Goal: Find specific page/section: Find specific page/section

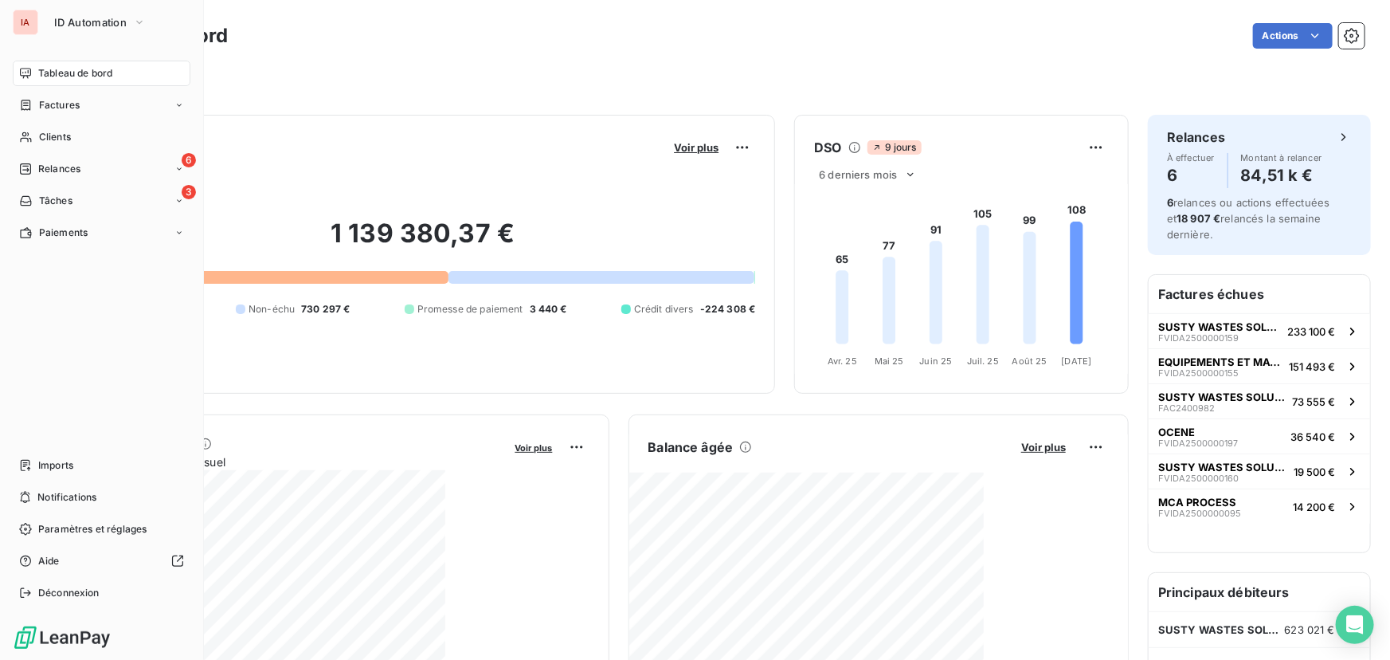
click at [81, 71] on span "Tableau de bord" at bounding box center [75, 73] width 74 height 14
click at [100, 75] on span "Tableau de bord" at bounding box center [75, 73] width 74 height 14
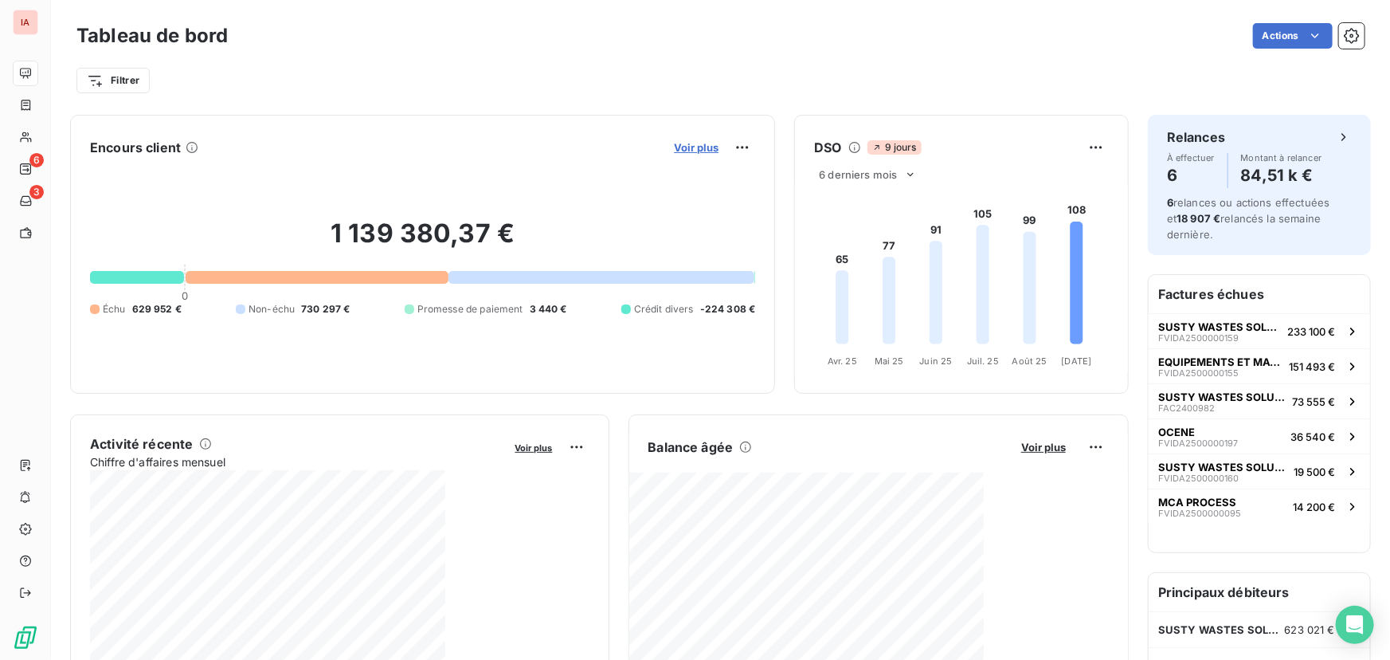
click at [696, 146] on span "Voir plus" at bounding box center [696, 147] width 45 height 13
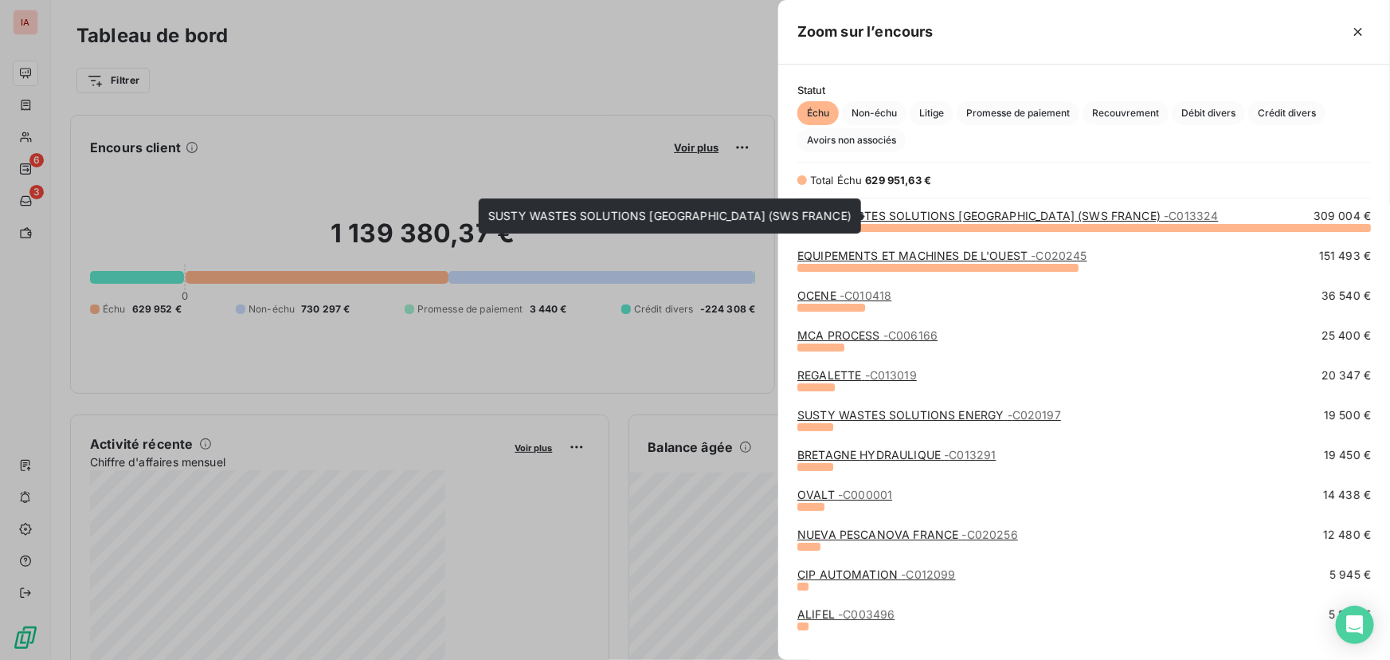
click at [958, 214] on link "SUSTY WASTES SOLUTIONS [GEOGRAPHIC_DATA] (SWS FRANCE) - C013324" at bounding box center [1008, 216] width 421 height 14
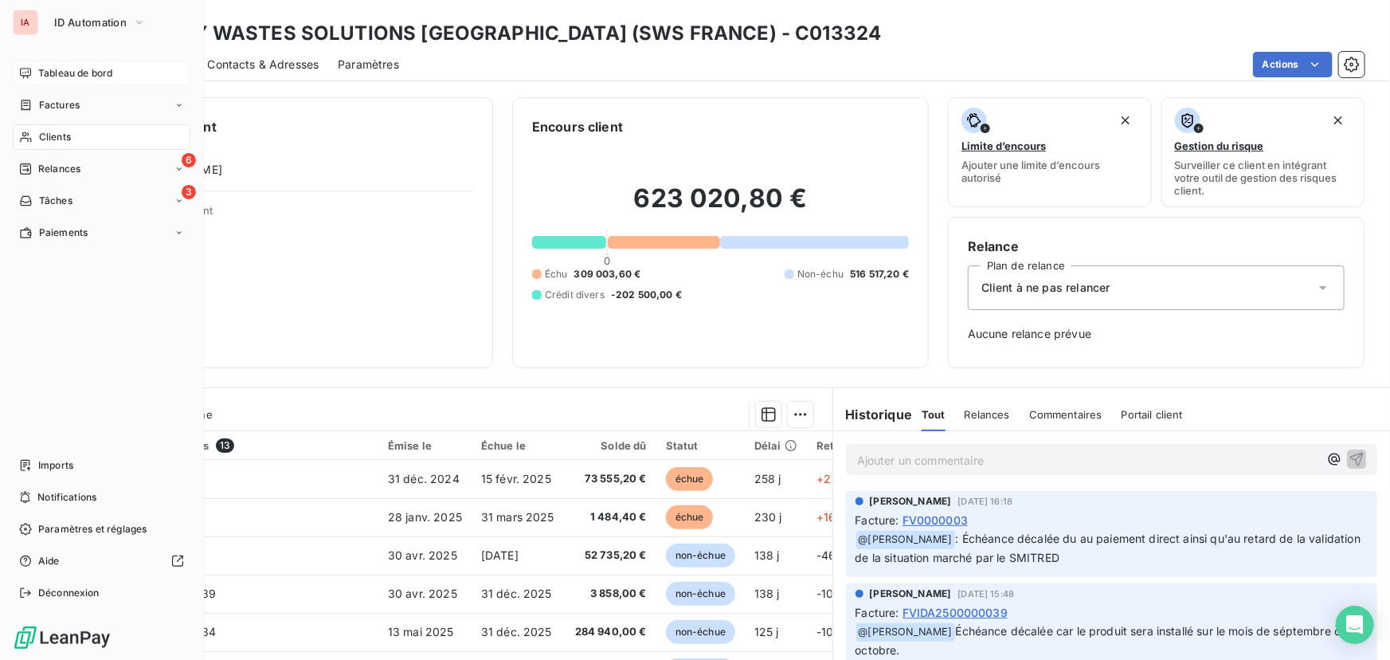
click at [50, 72] on span "Tableau de bord" at bounding box center [75, 73] width 74 height 14
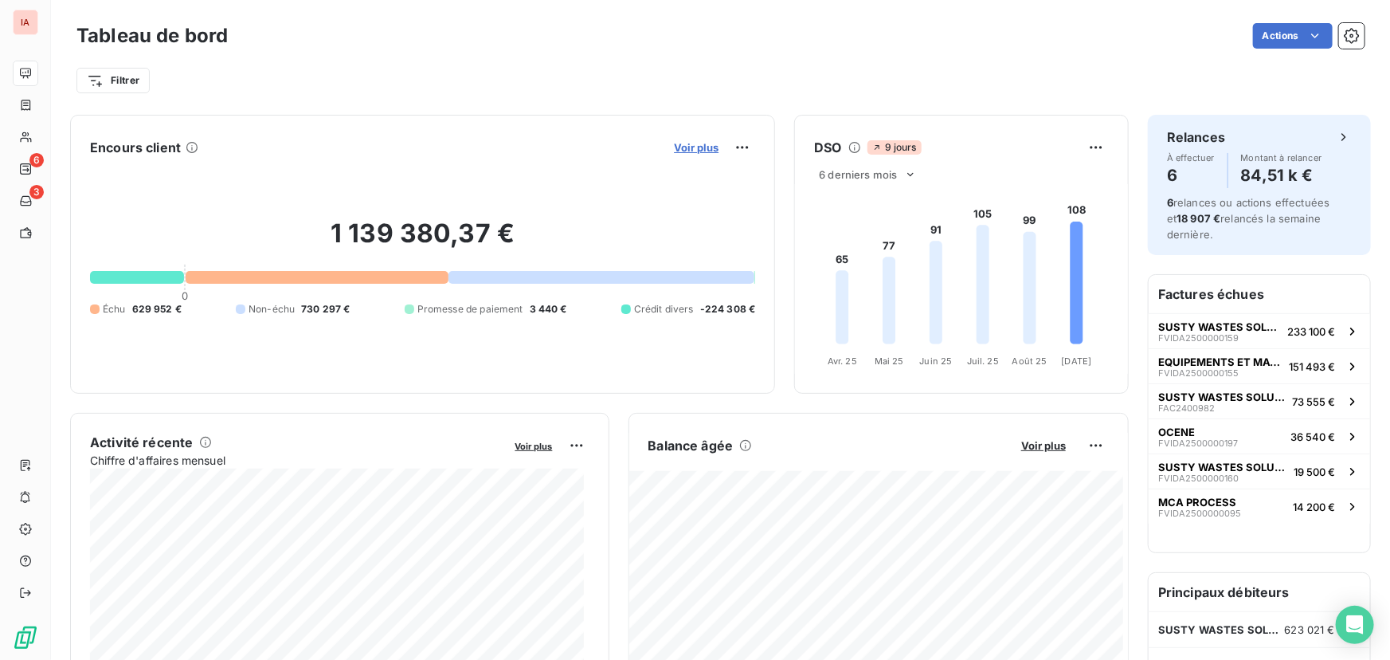
click at [688, 143] on span "Voir plus" at bounding box center [696, 147] width 45 height 13
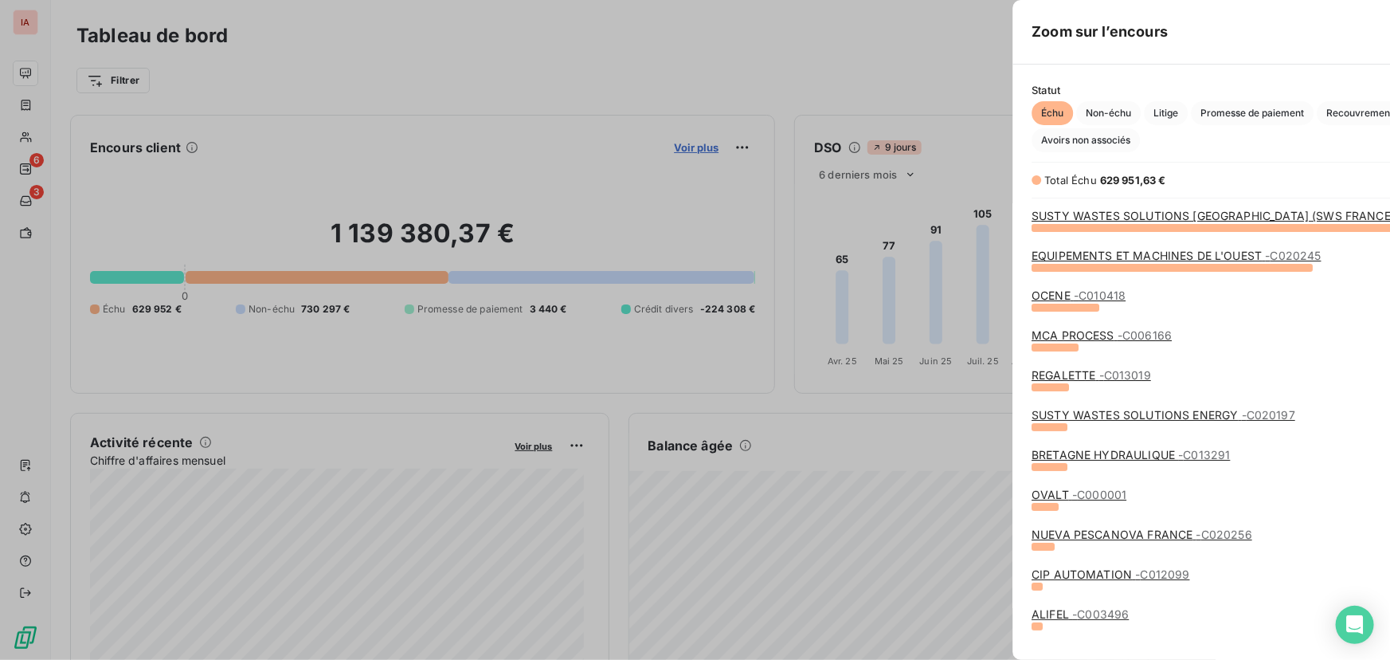
scroll to position [649, 601]
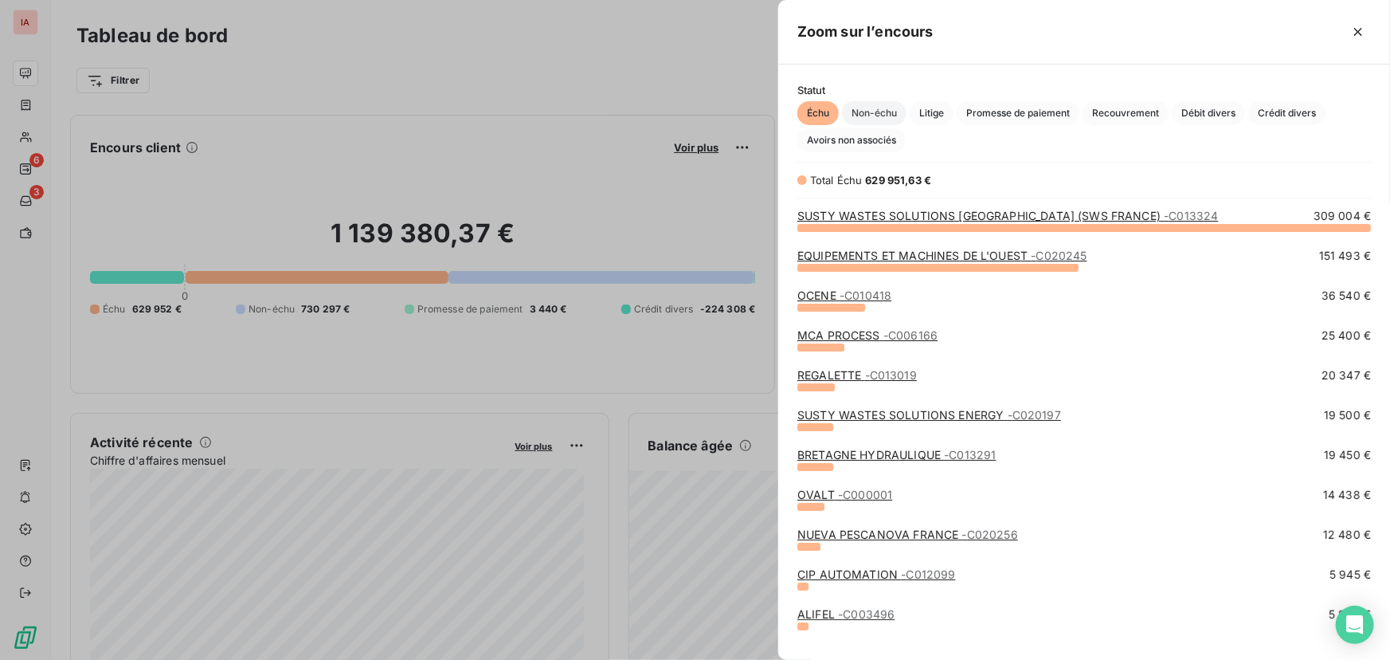
click at [880, 111] on span "Non-échu" at bounding box center [874, 113] width 65 height 24
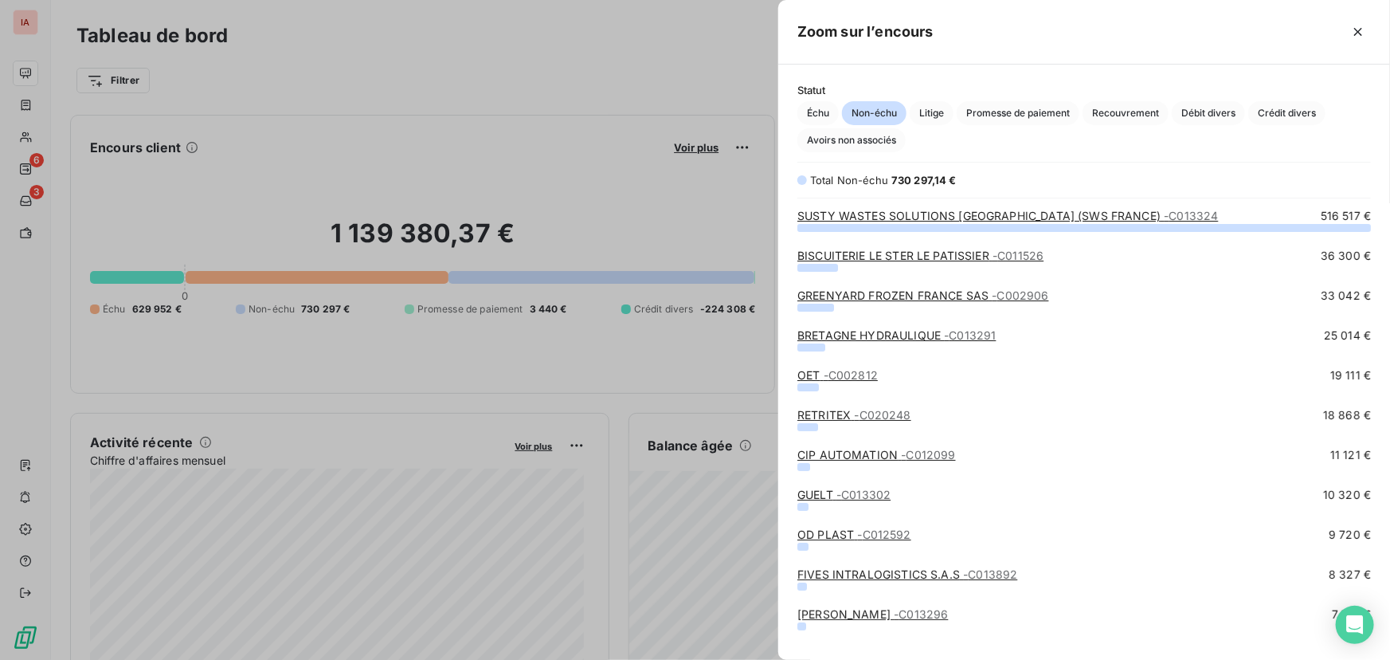
scroll to position [422, 601]
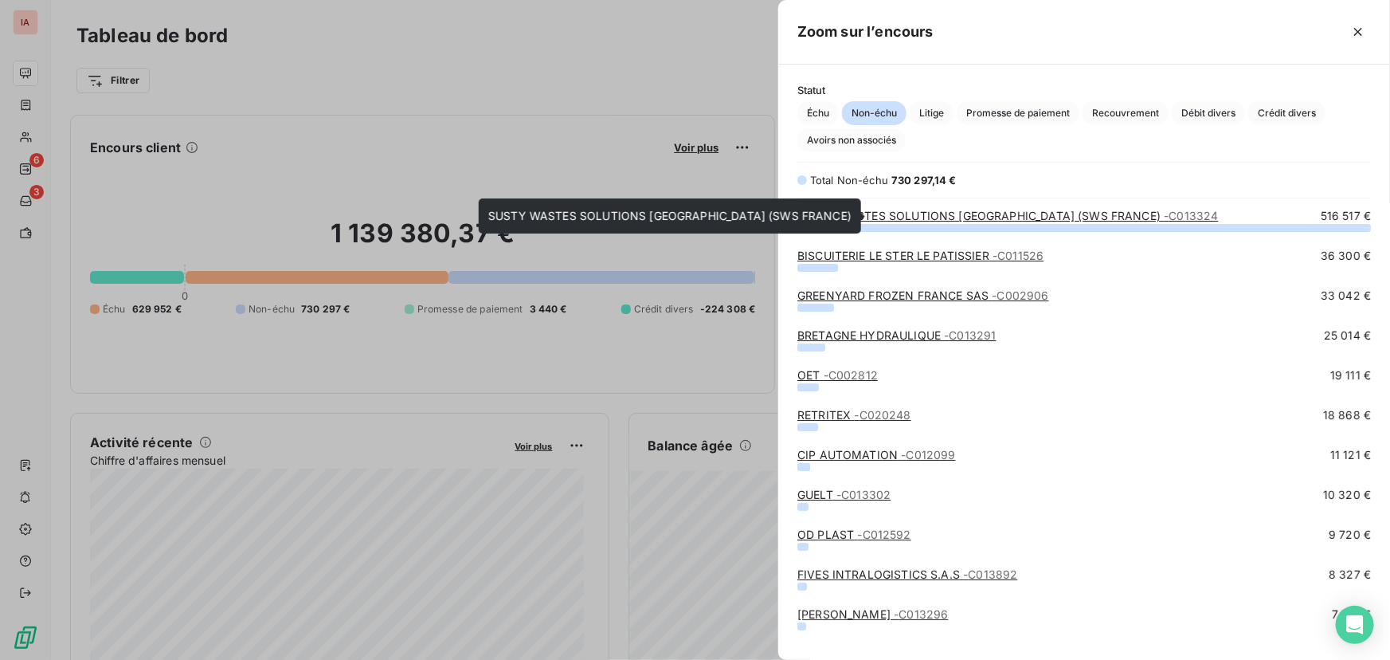
click at [924, 214] on link "SUSTY WASTES SOLUTIONS [GEOGRAPHIC_DATA] (SWS FRANCE) - C013324" at bounding box center [1008, 216] width 421 height 14
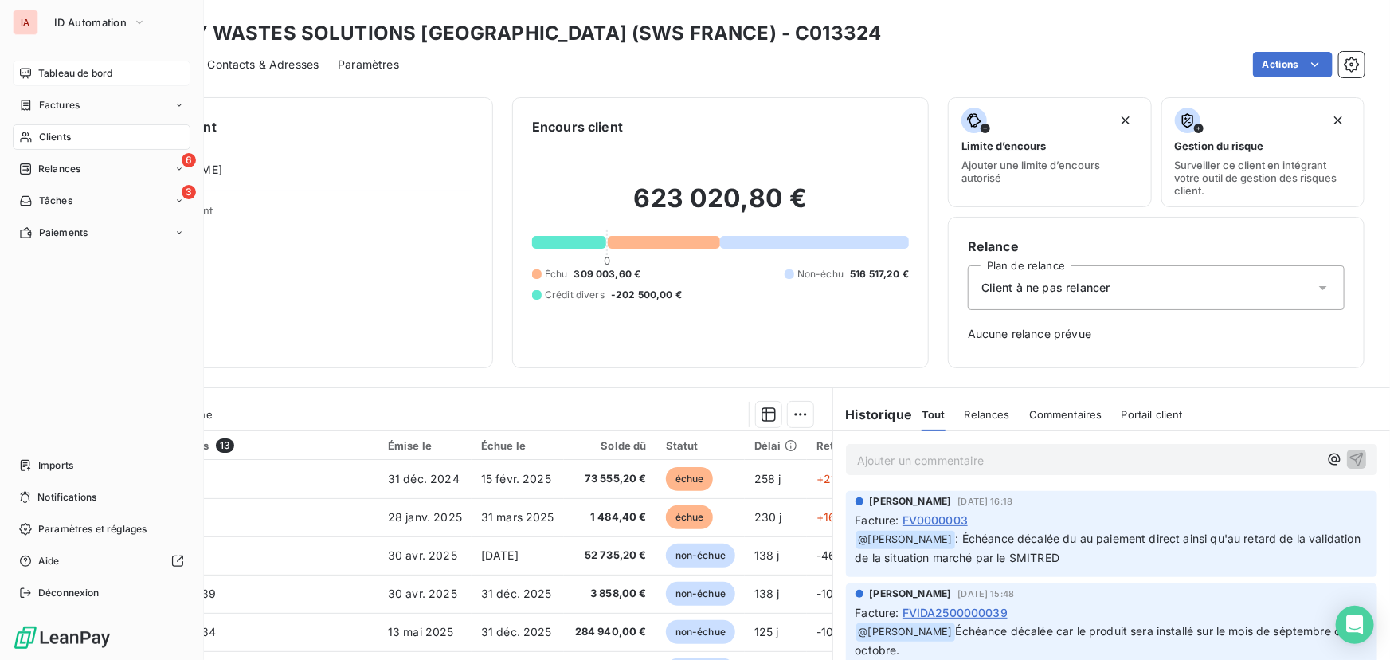
click at [48, 135] on span "Clients" at bounding box center [55, 137] width 32 height 14
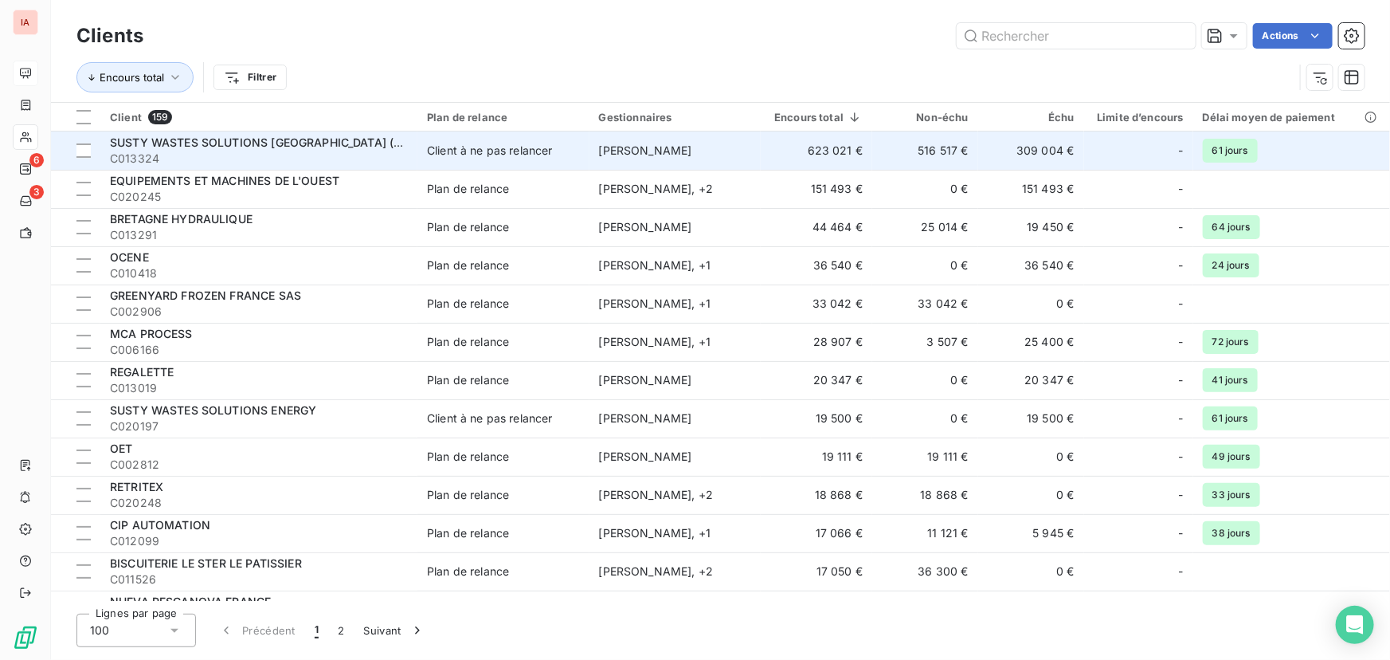
click at [302, 145] on span "SUSTY WASTES SOLUTIONS [GEOGRAPHIC_DATA] (SWS FRANCE)" at bounding box center [291, 142] width 363 height 14
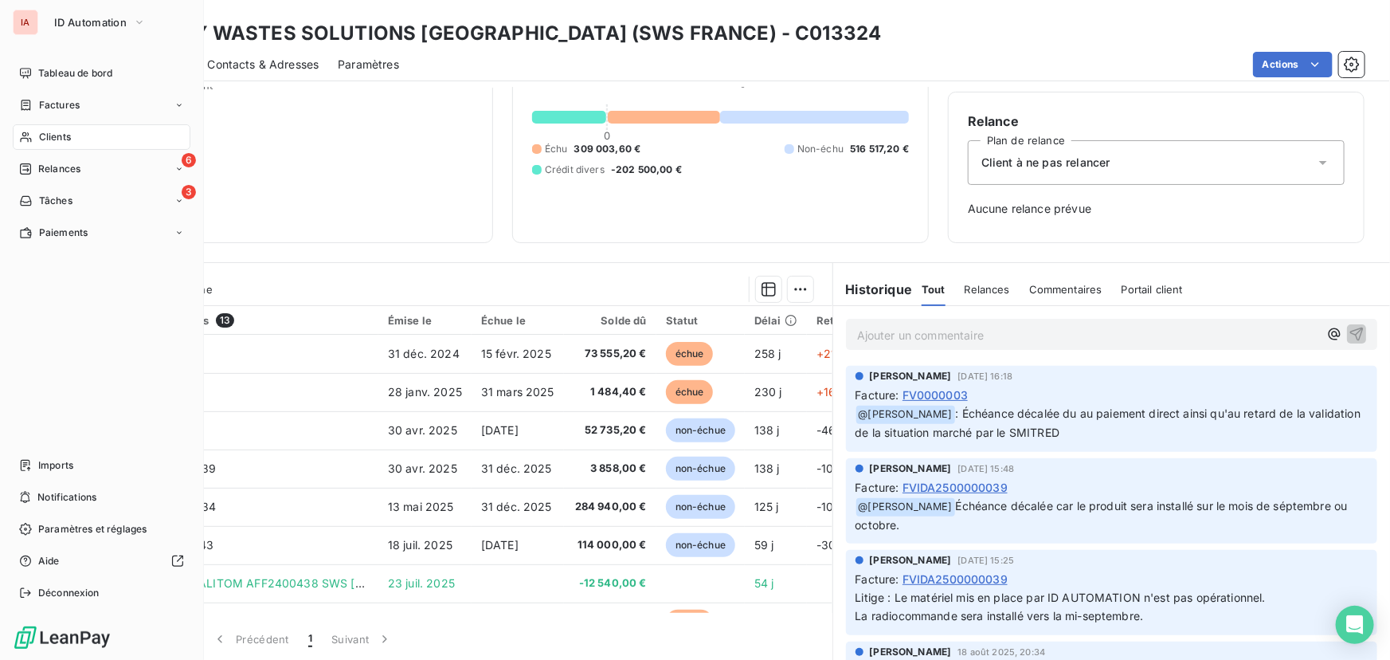
drag, startPoint x: 67, startPoint y: 66, endPoint x: 178, endPoint y: 182, distance: 160.0
click at [67, 66] on span "Tableau de bord" at bounding box center [75, 73] width 74 height 14
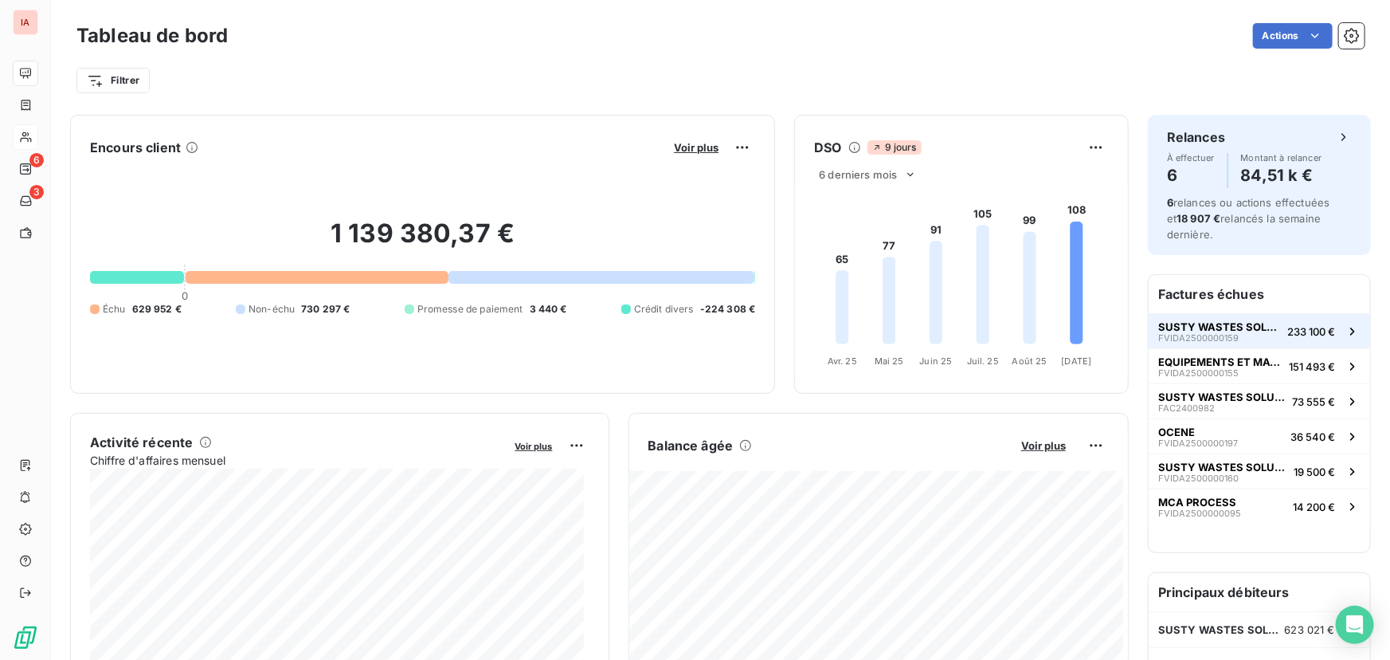
click at [1111, 320] on span "SUSTY WASTES SOLUTIONS [GEOGRAPHIC_DATA] (SWS FRANCE)" at bounding box center [1219, 326] width 123 height 13
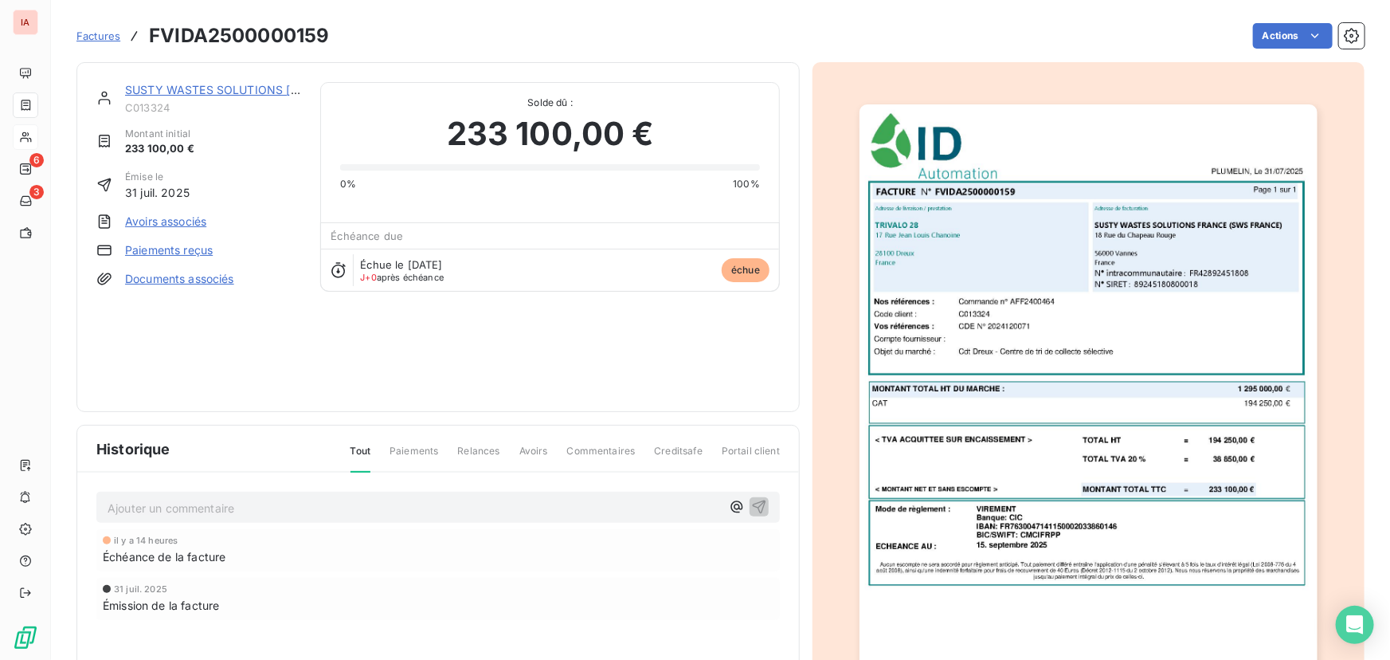
click at [95, 32] on span "Factures" at bounding box center [98, 35] width 44 height 13
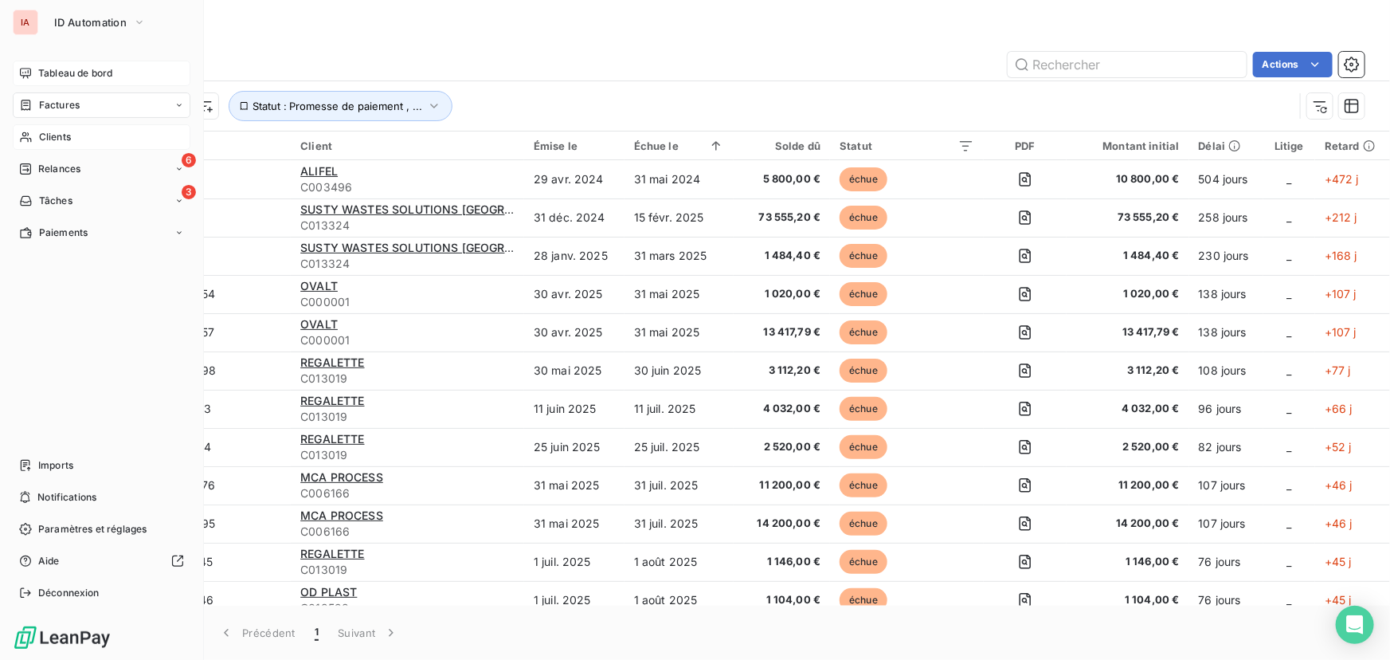
click at [49, 69] on span "Tableau de bord" at bounding box center [75, 73] width 74 height 14
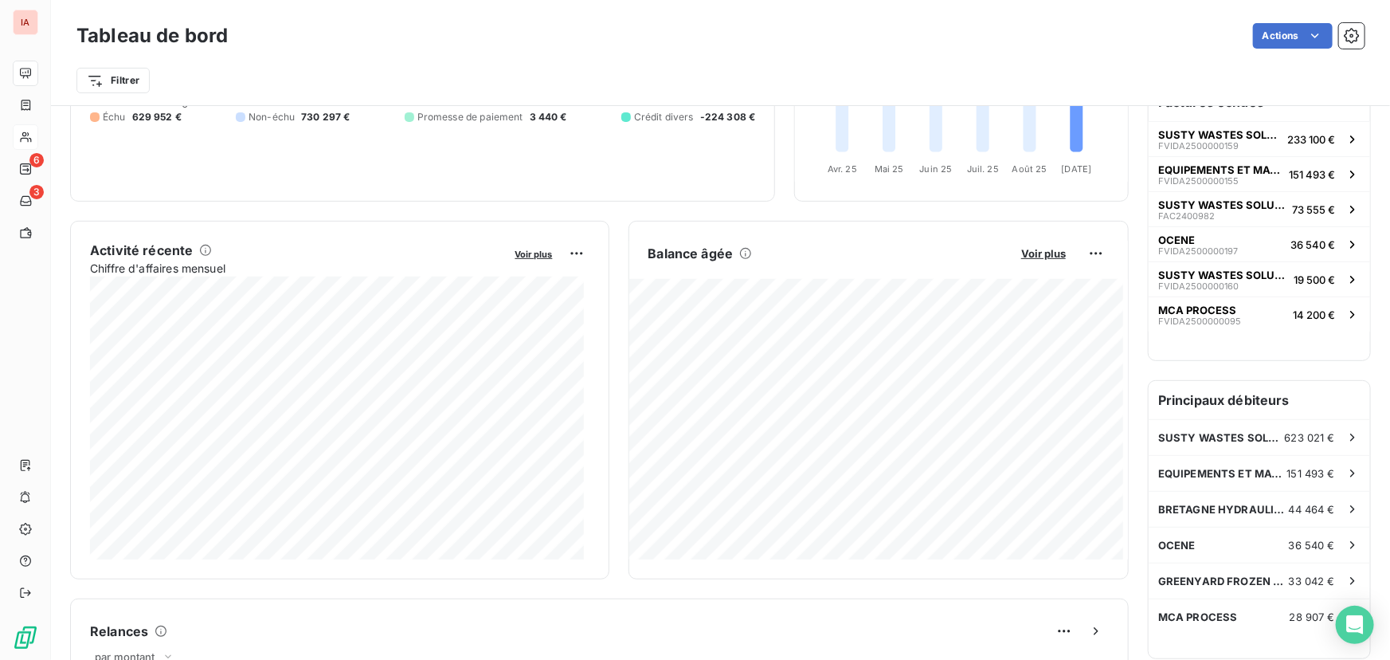
scroll to position [218, 0]
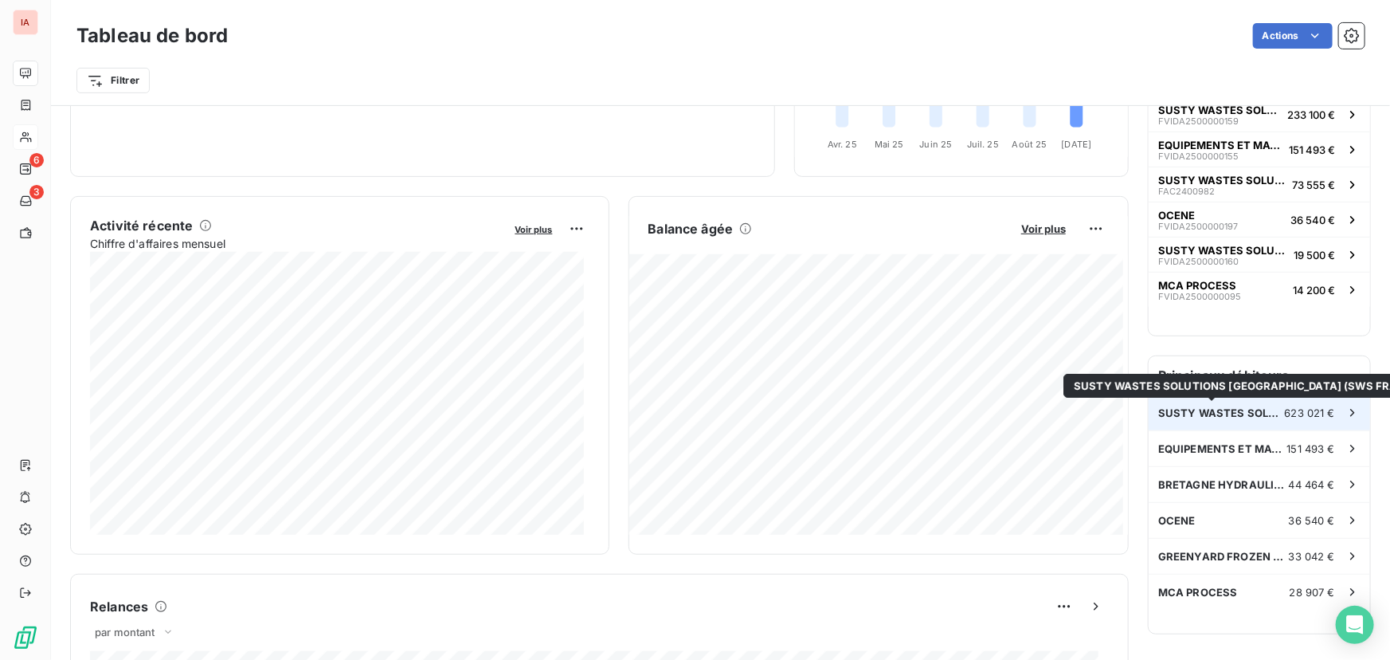
click at [1111, 410] on span "SUSTY WASTES SOLUTIONS [GEOGRAPHIC_DATA] (SWS FRANCE)" at bounding box center [1221, 412] width 127 height 13
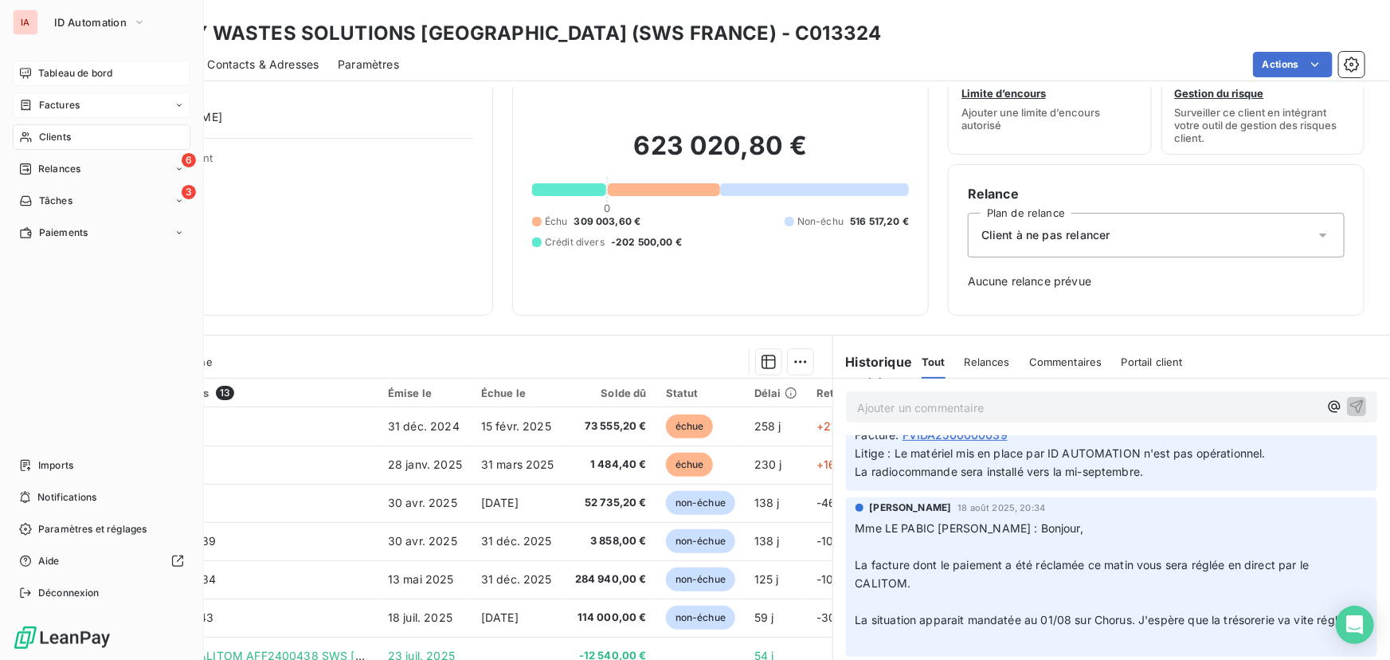
drag, startPoint x: 49, startPoint y: 108, endPoint x: 57, endPoint y: 113, distance: 9.3
click at [49, 108] on span "Factures" at bounding box center [59, 105] width 41 height 14
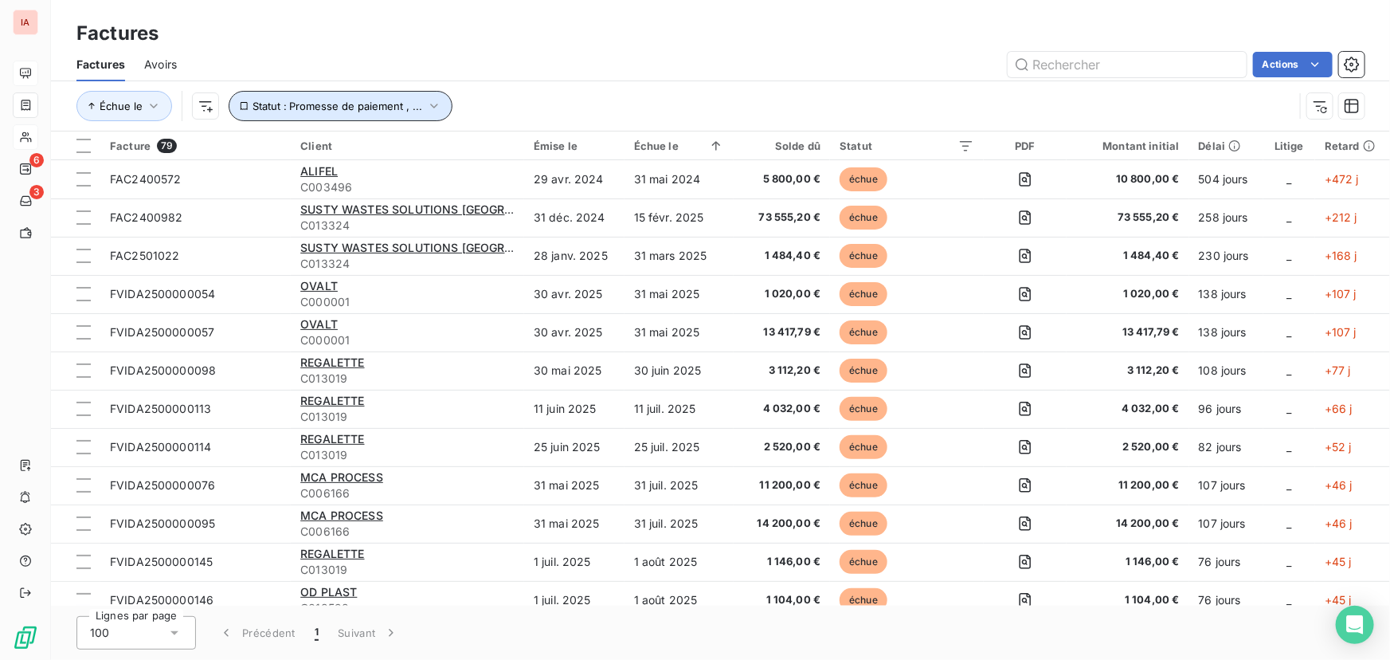
click at [429, 104] on icon "button" at bounding box center [434, 106] width 16 height 16
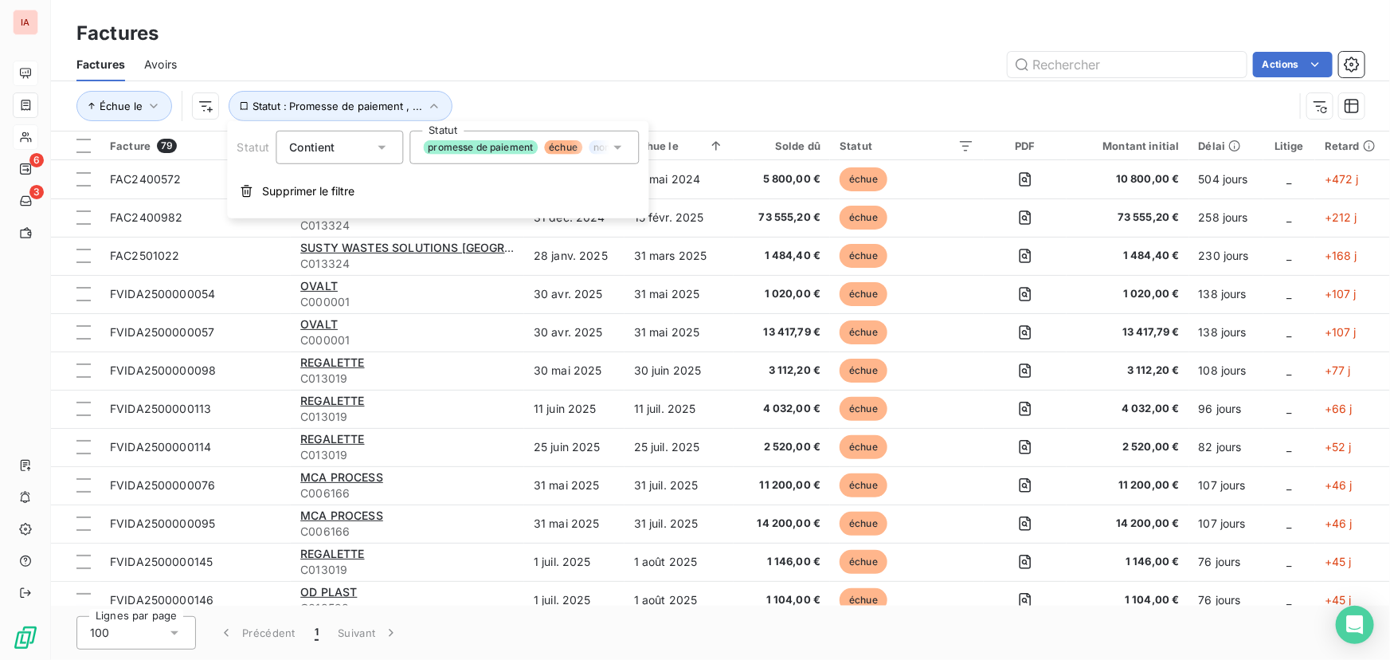
click at [617, 143] on icon at bounding box center [618, 147] width 16 height 16
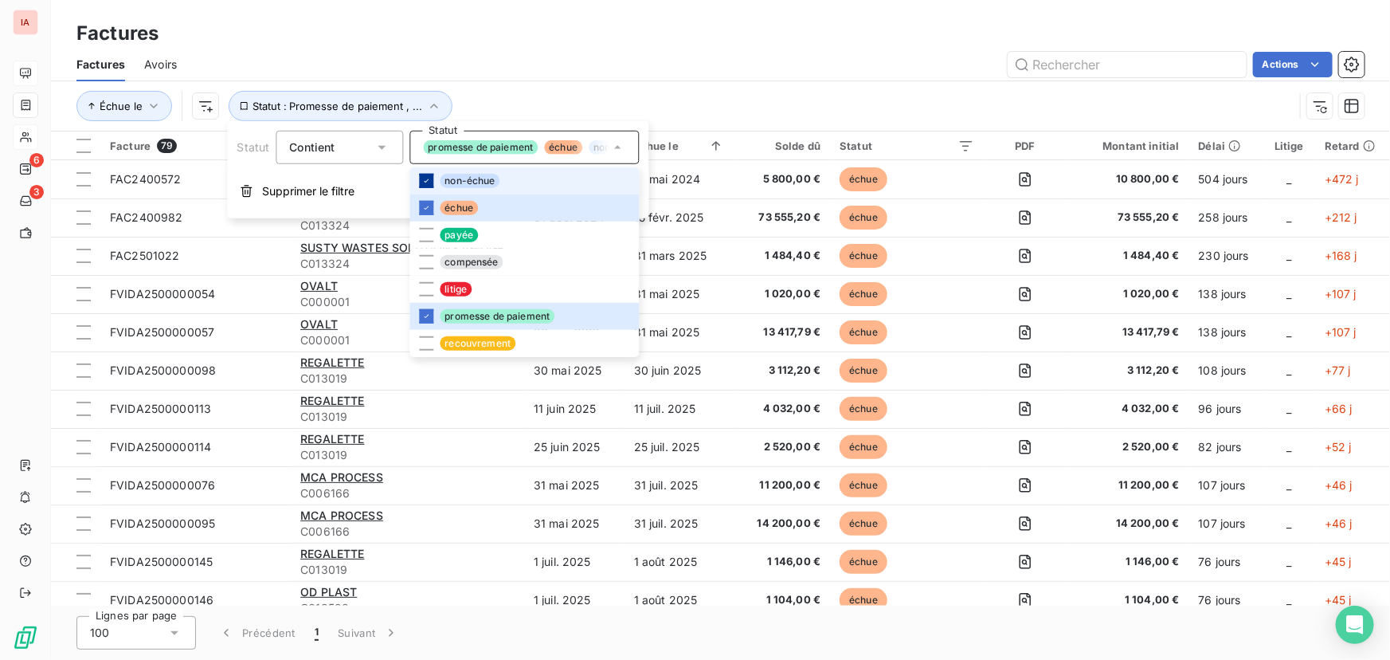
click at [427, 179] on icon at bounding box center [427, 180] width 5 height 3
click at [425, 314] on icon at bounding box center [426, 317] width 10 height 10
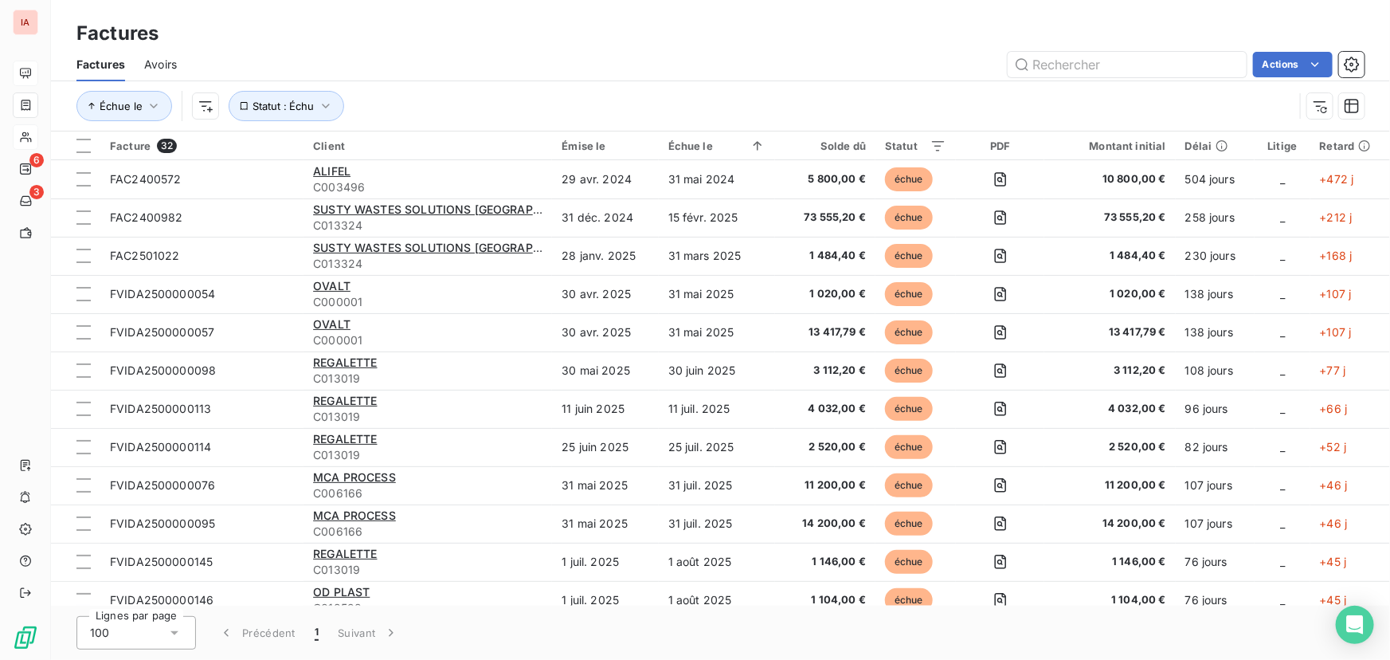
click at [731, 92] on div "Échue le Statut : Échu" at bounding box center [684, 106] width 1217 height 30
click at [201, 108] on html "IA 6 3 Factures Factures Avoirs Actions Échue le Statut : Échu Facture 32 Clien…" at bounding box center [695, 330] width 1390 height 660
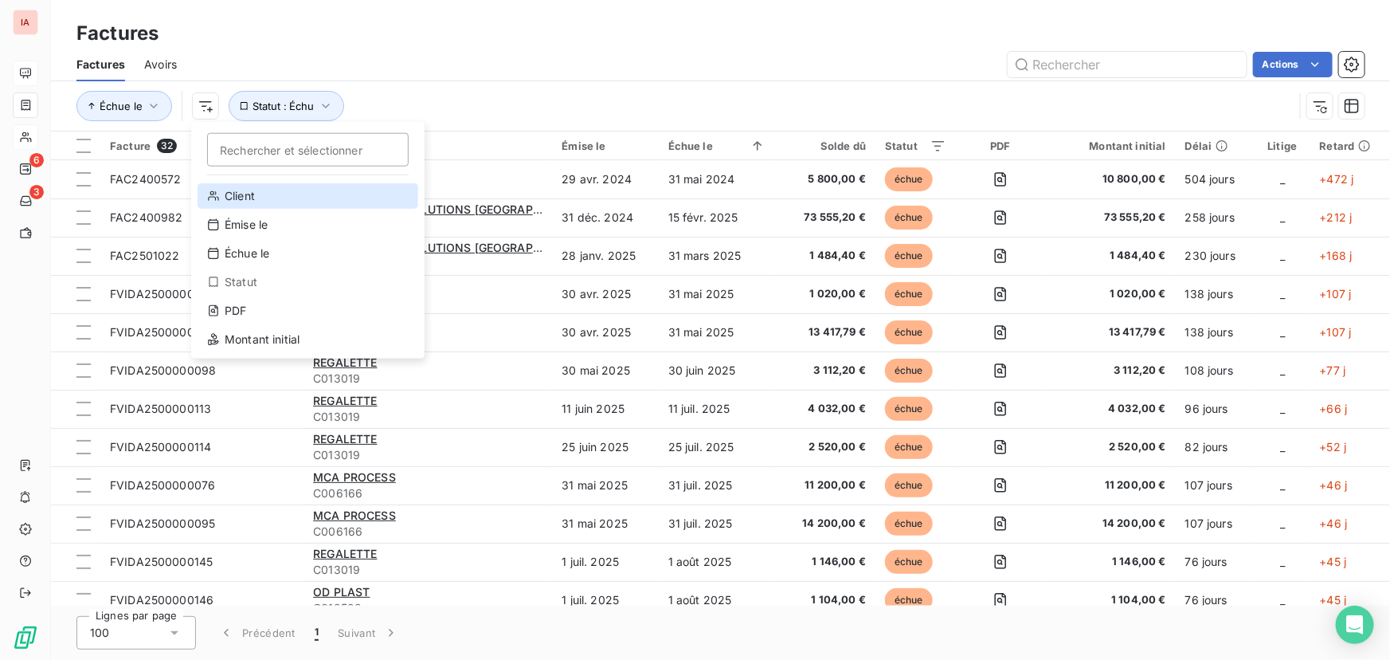
click at [239, 192] on div "Client" at bounding box center [308, 195] width 221 height 25
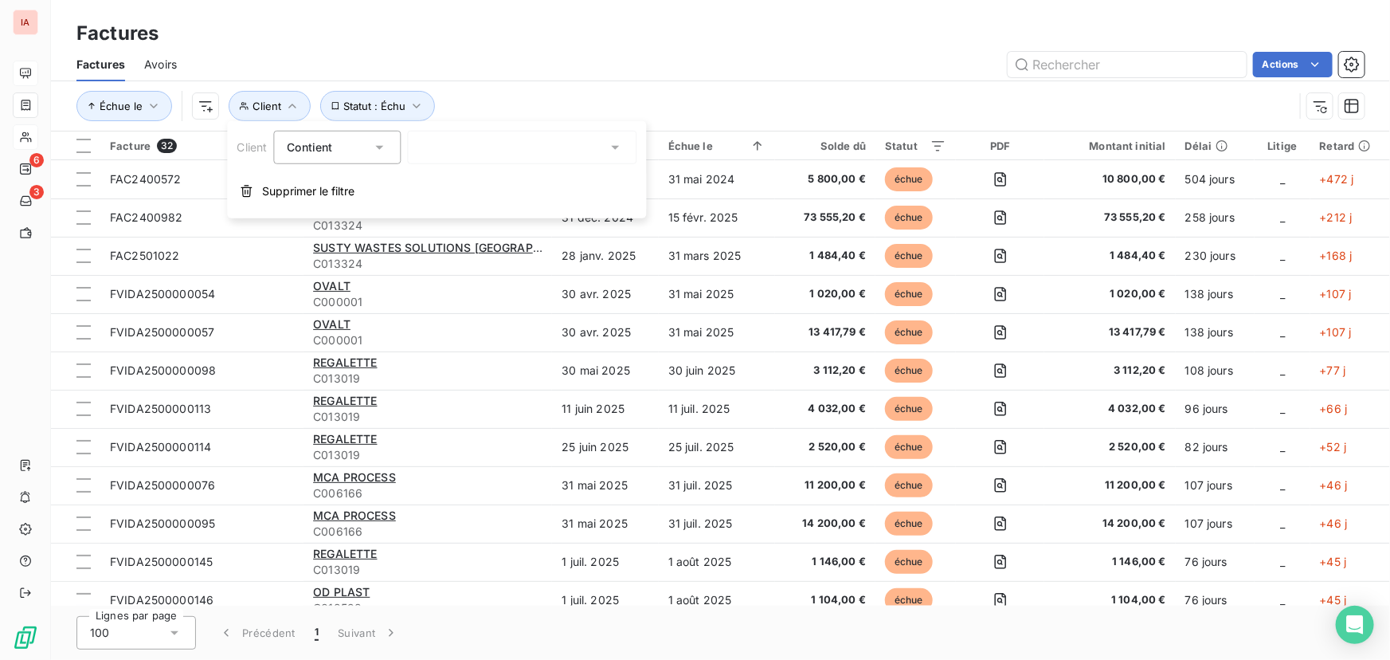
click at [452, 151] on div at bounding box center [521, 147] width 229 height 33
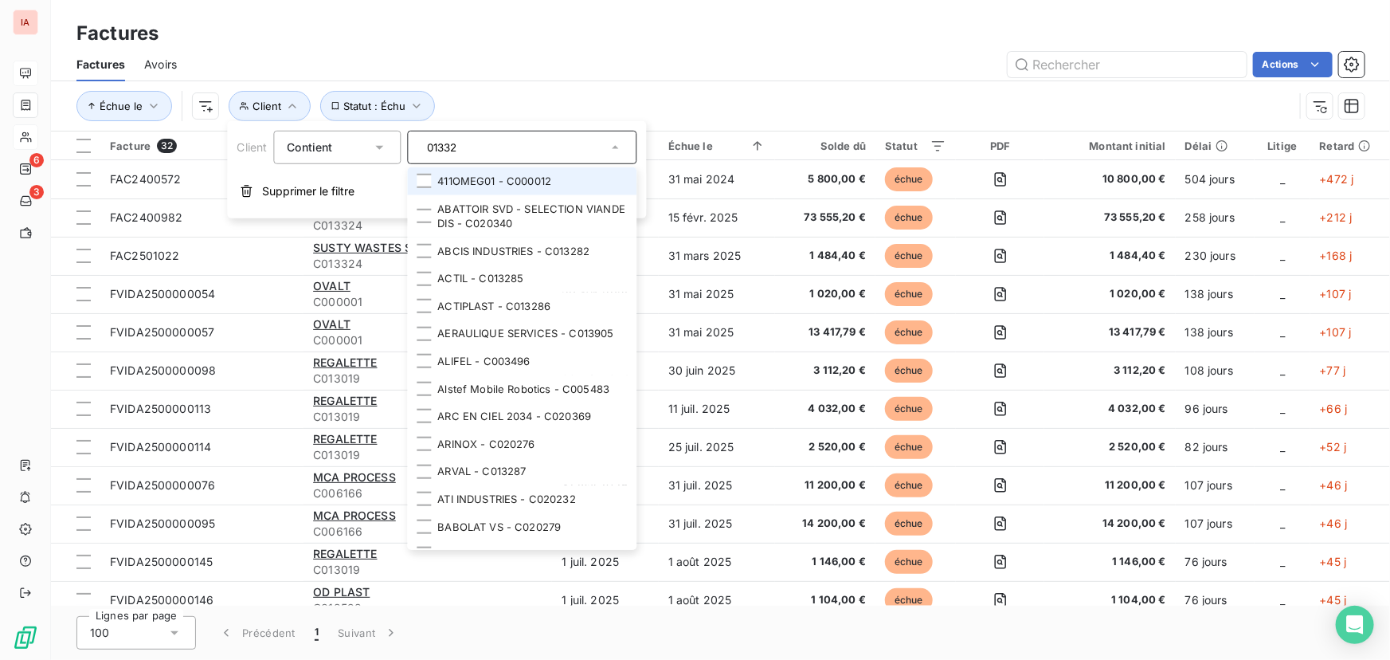
type input "013324"
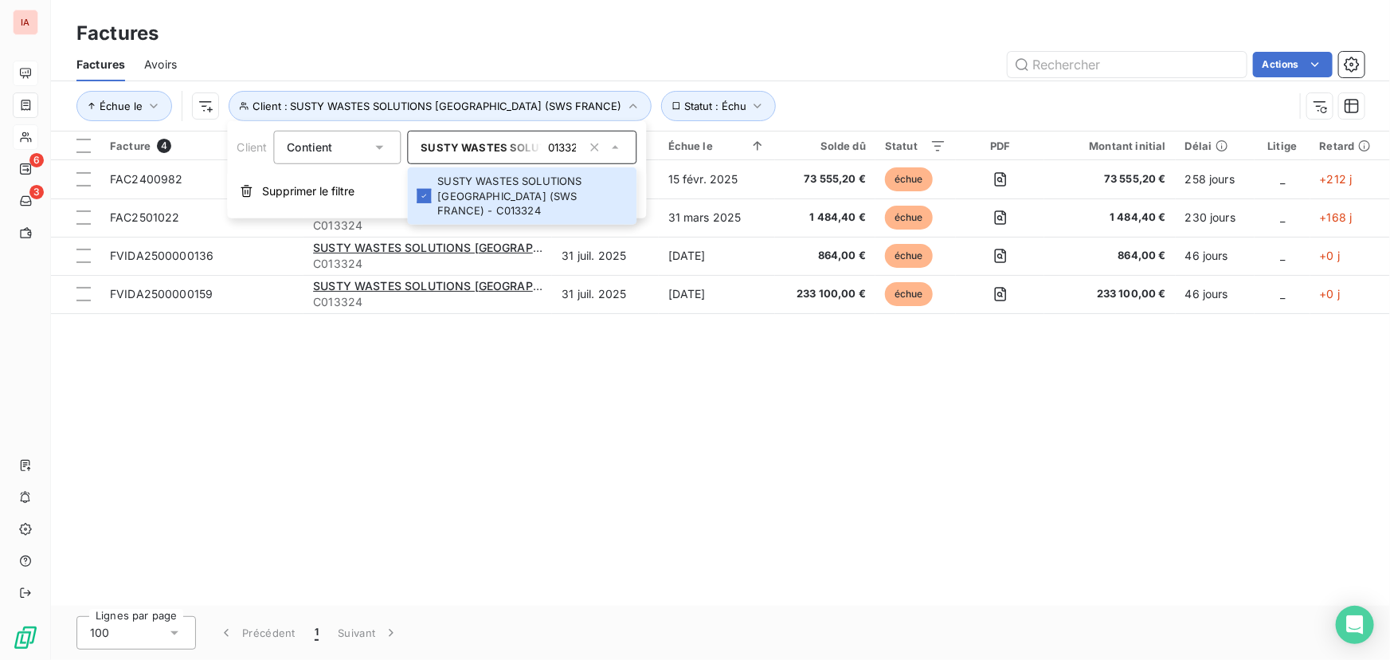
click at [676, 398] on div "Facture 4 Client Émise le Échue le Solde dû Statut PDF Montant initial Délai Li…" at bounding box center [720, 368] width 1339 height 474
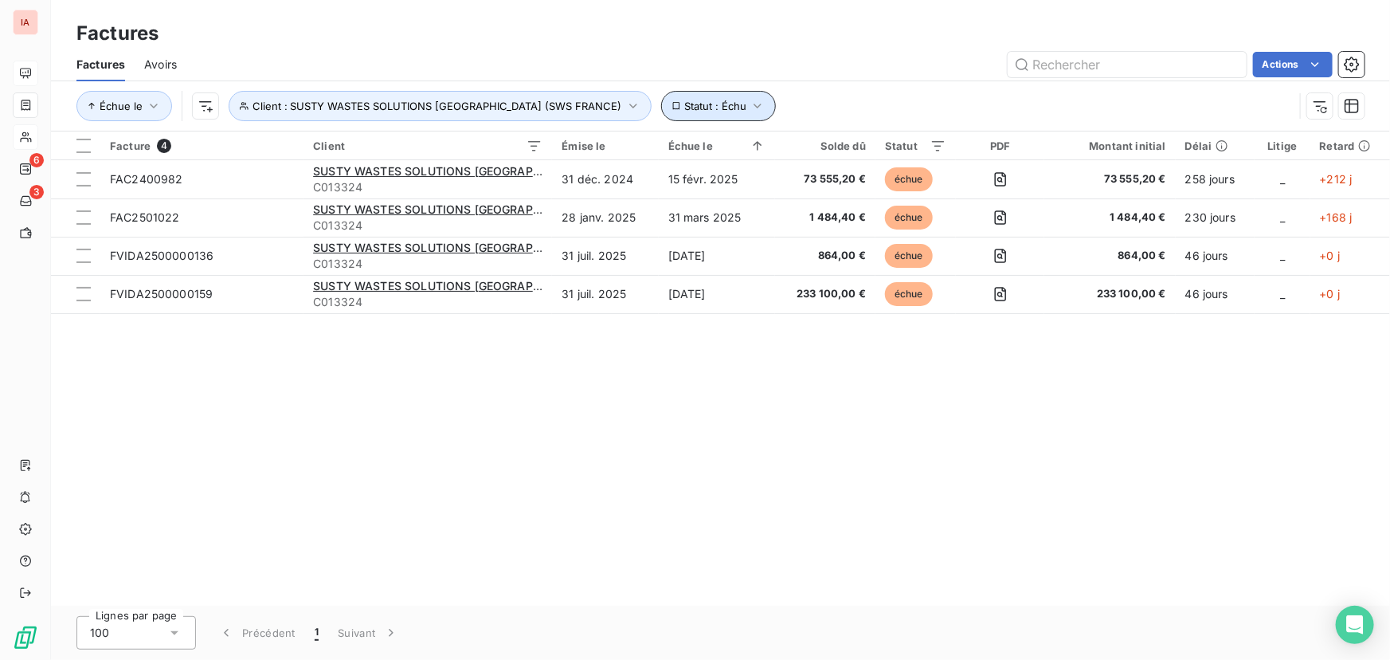
click at [750, 103] on icon "button" at bounding box center [758, 106] width 16 height 16
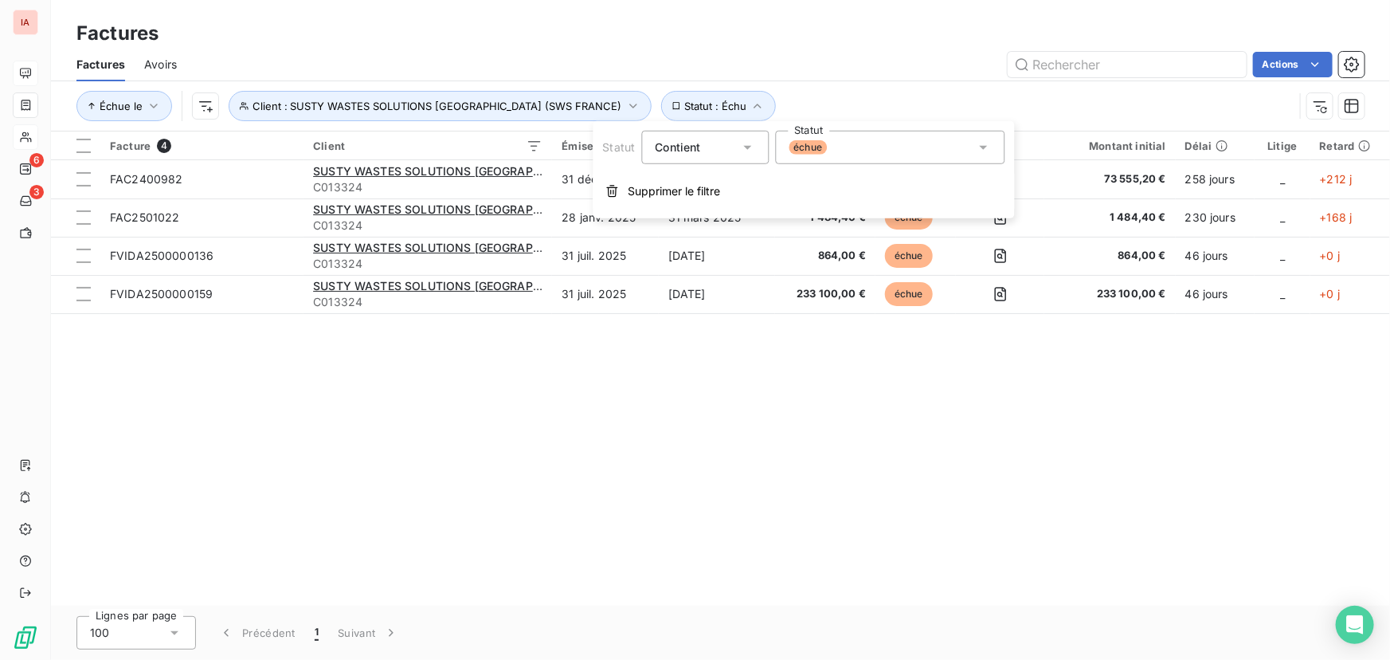
click at [893, 152] on div "échue" at bounding box center [889, 147] width 229 height 33
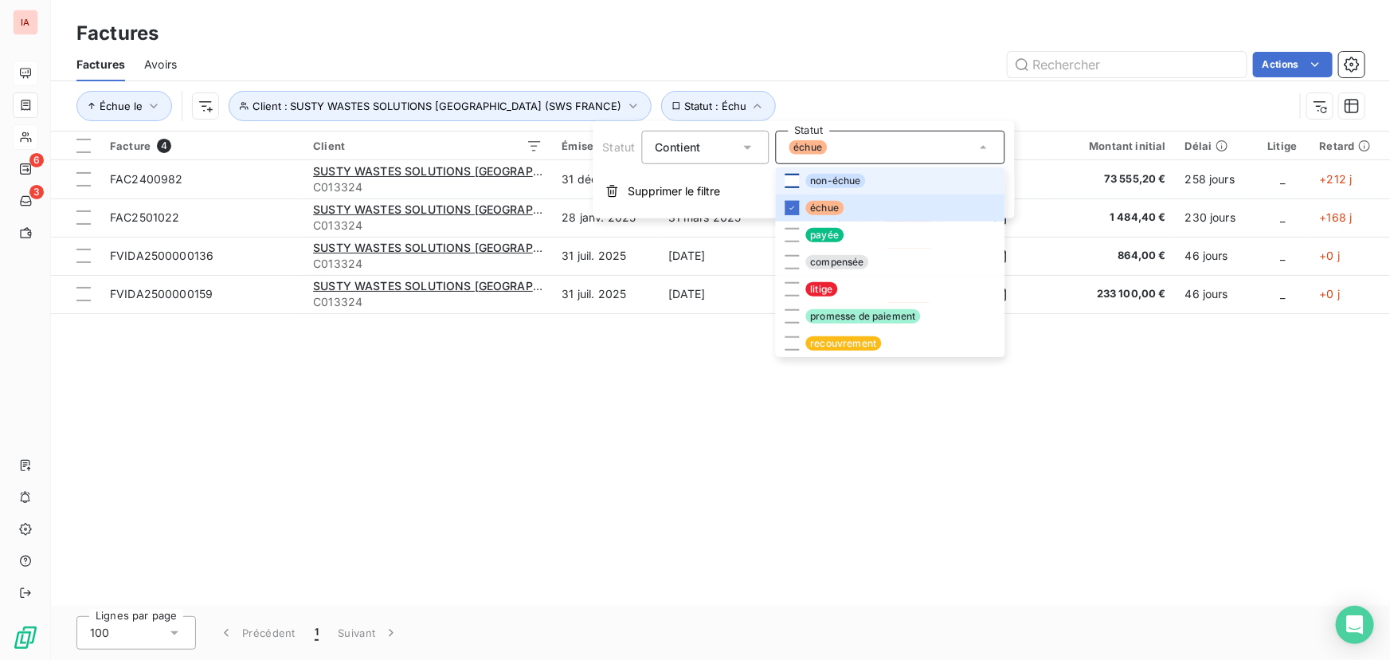
click at [794, 180] on div at bounding box center [792, 181] width 14 height 14
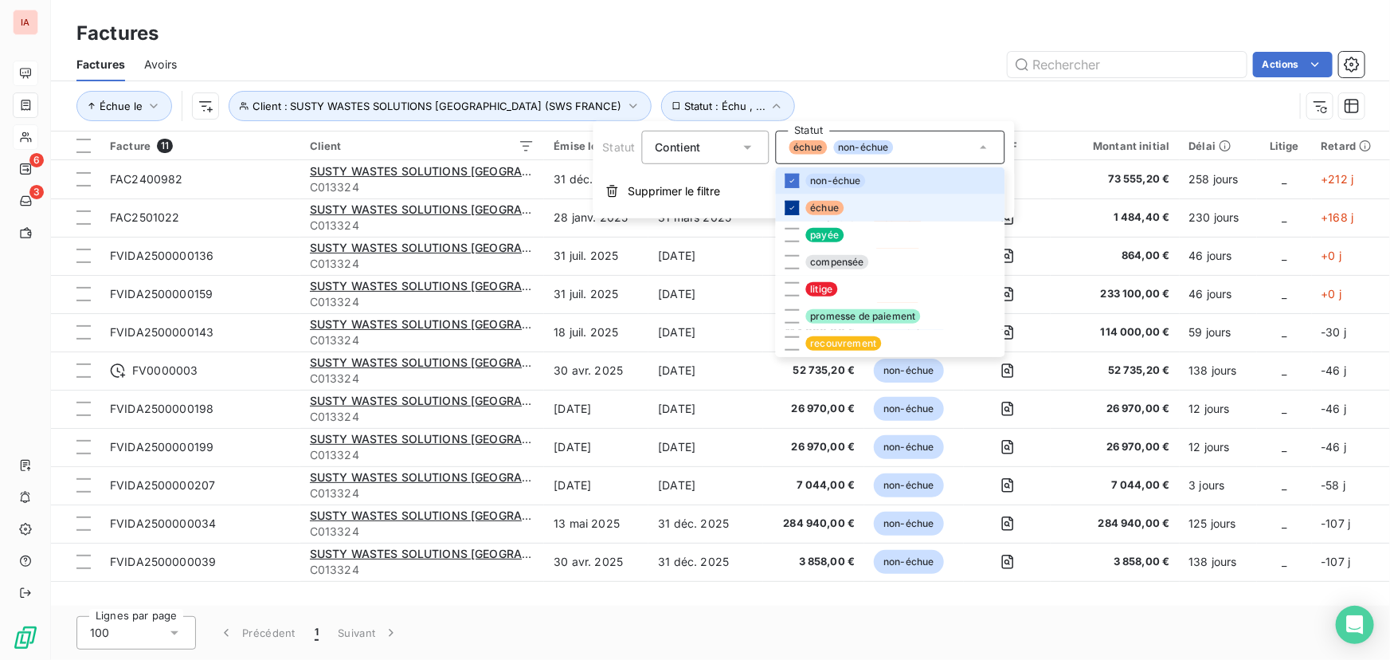
click at [790, 207] on icon at bounding box center [792, 207] width 5 height 3
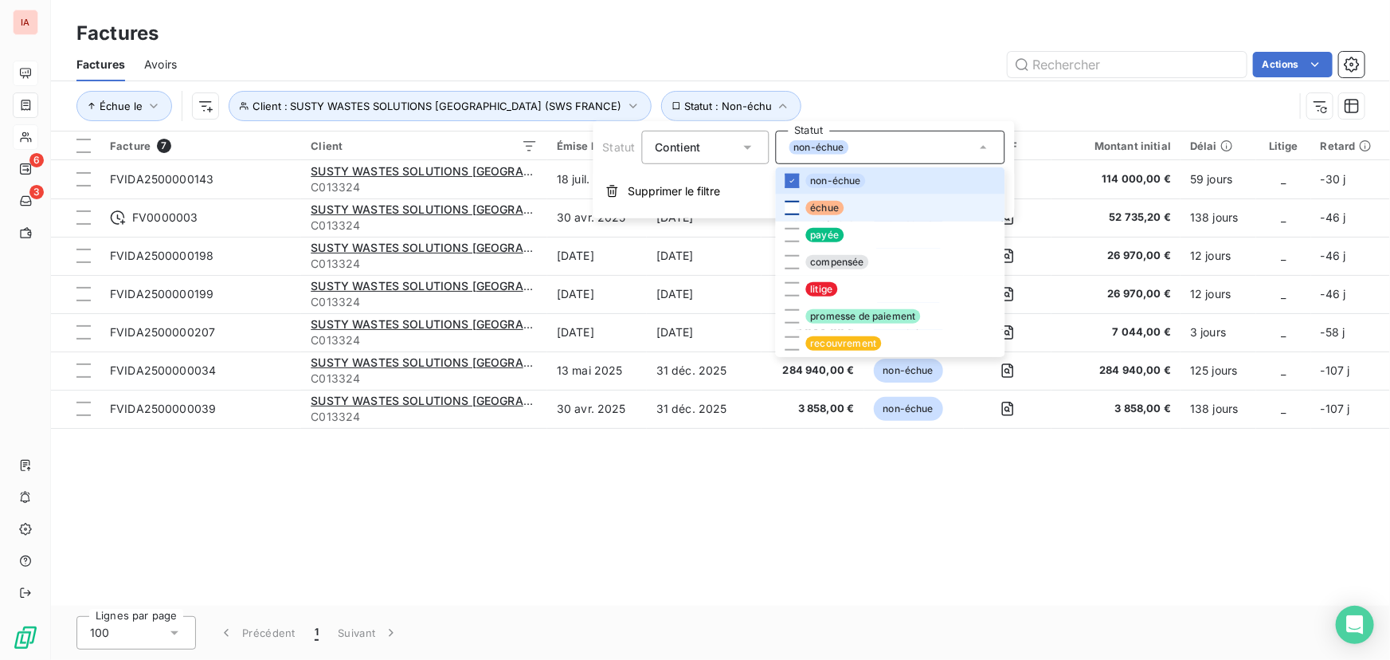
click at [880, 78] on div "Factures Avoirs Actions" at bounding box center [720, 64] width 1339 height 33
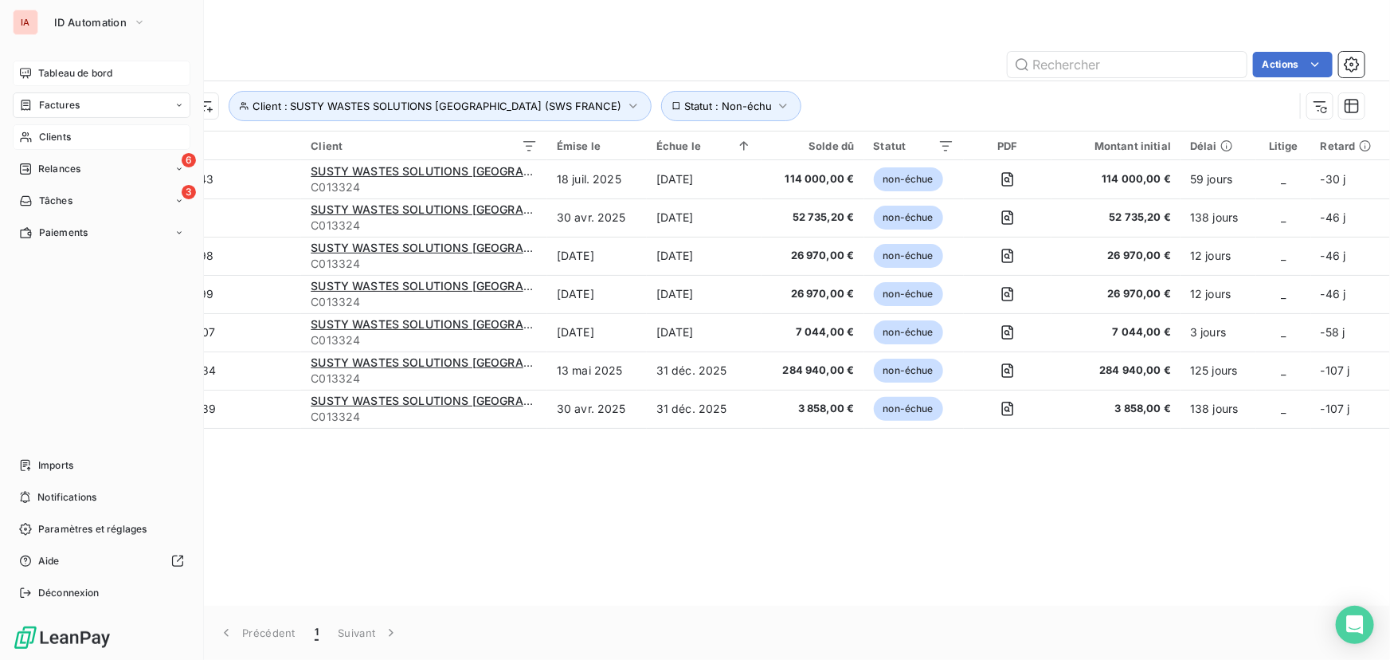
click at [56, 136] on span "Clients" at bounding box center [55, 137] width 32 height 14
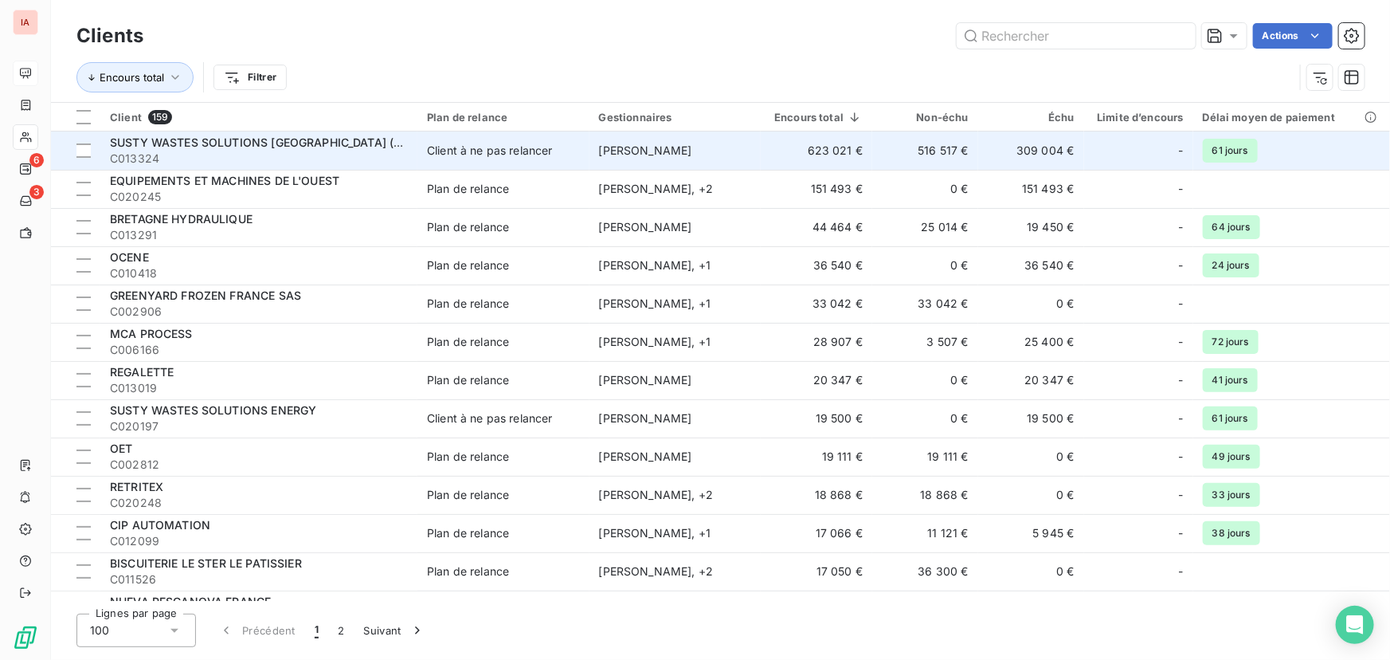
click at [667, 147] on span "[PERSON_NAME]" at bounding box center [645, 150] width 93 height 14
